Goal: Check status: Check status

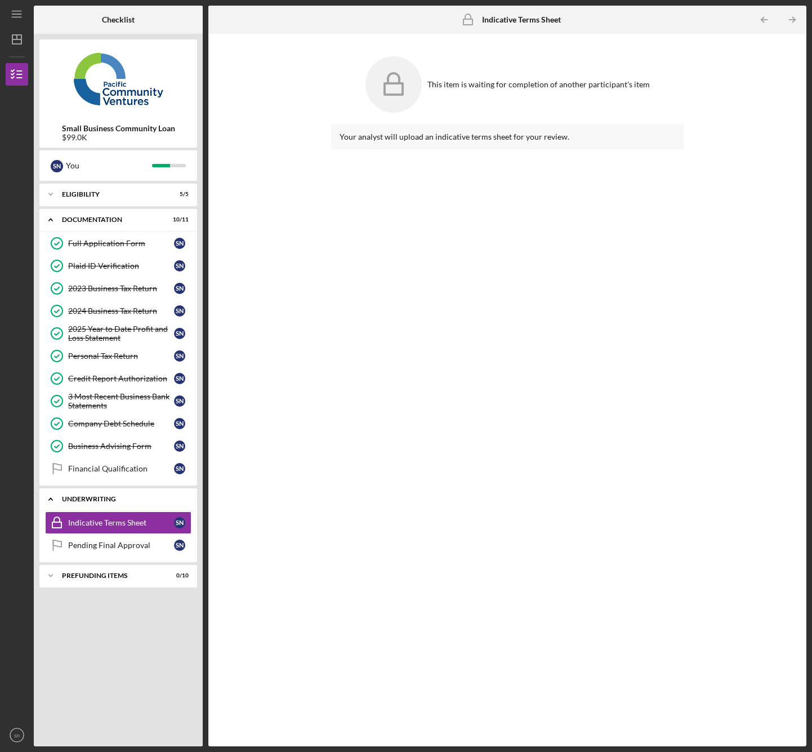
click at [135, 498] on div "Underwriting" at bounding box center [122, 499] width 121 height 7
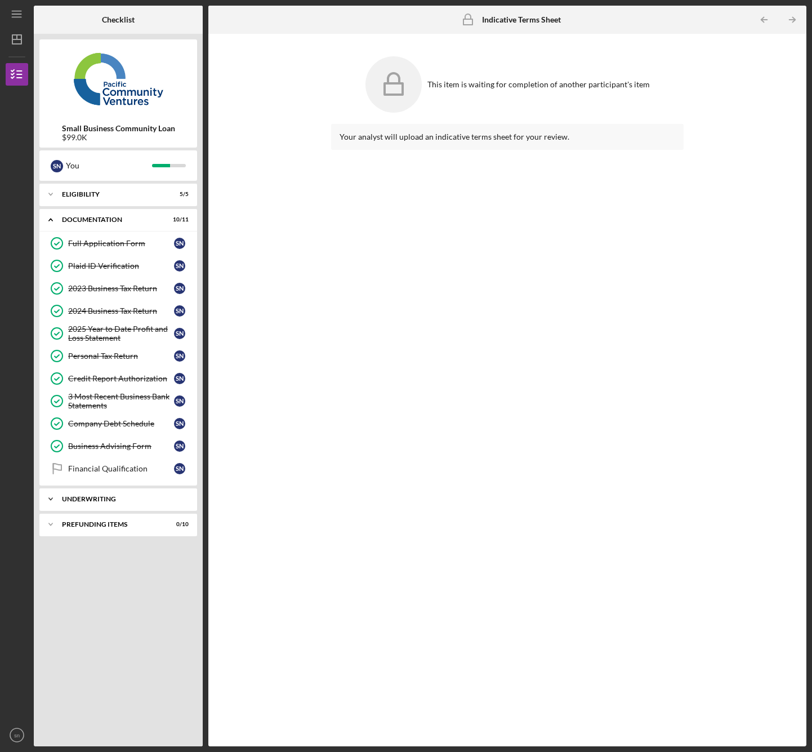
click at [135, 498] on div "Underwriting" at bounding box center [122, 499] width 121 height 7
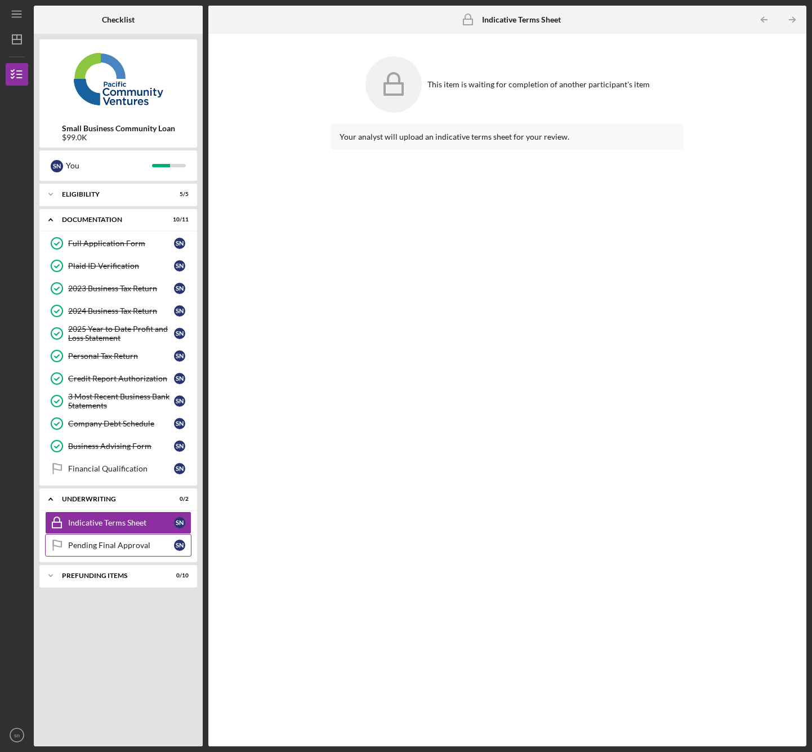
click at [136, 541] on div "Pending Final Approval" at bounding box center [121, 545] width 106 height 9
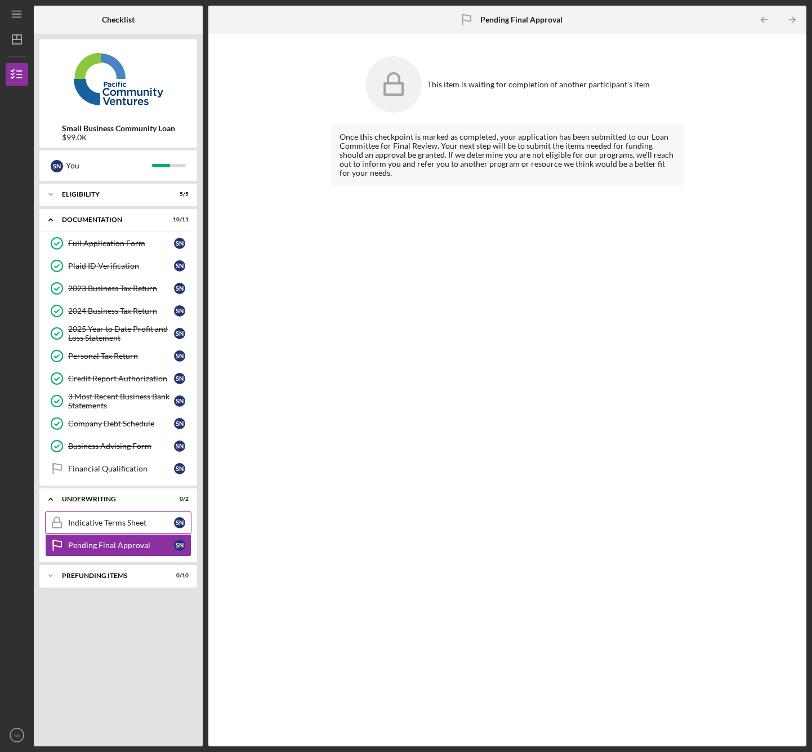
click at [137, 529] on link "Indicative Terms Sheet Indicative Terms Sheet s n" at bounding box center [118, 522] width 146 height 23
